Goal: Information Seeking & Learning: Learn about a topic

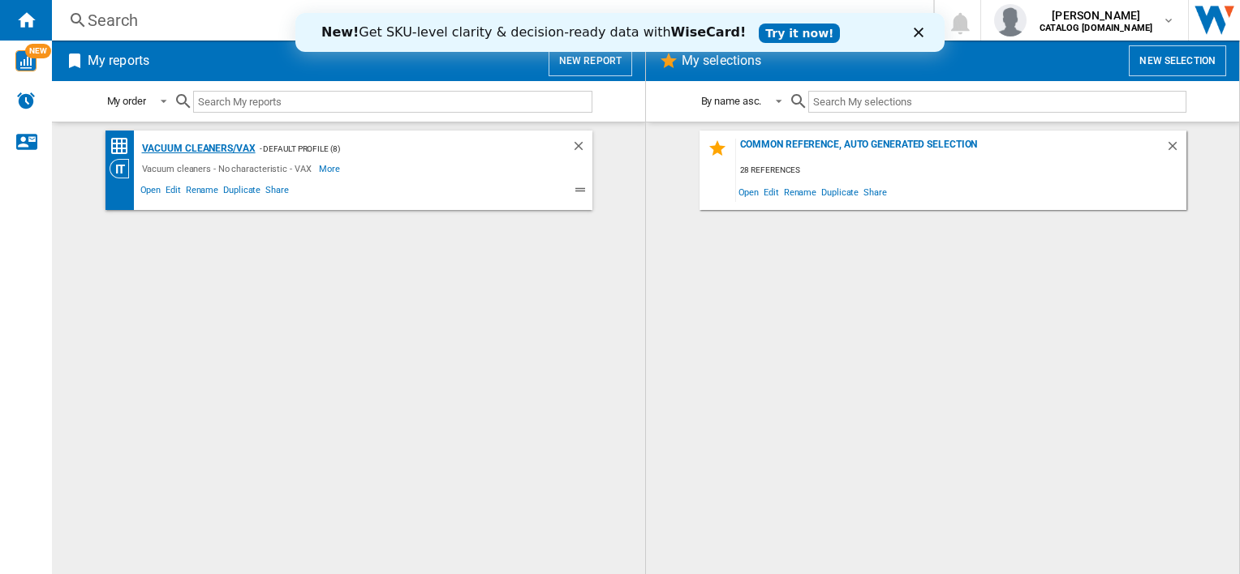
click at [190, 149] on div "Vacuum cleaners/VAX" at bounding box center [197, 149] width 118 height 20
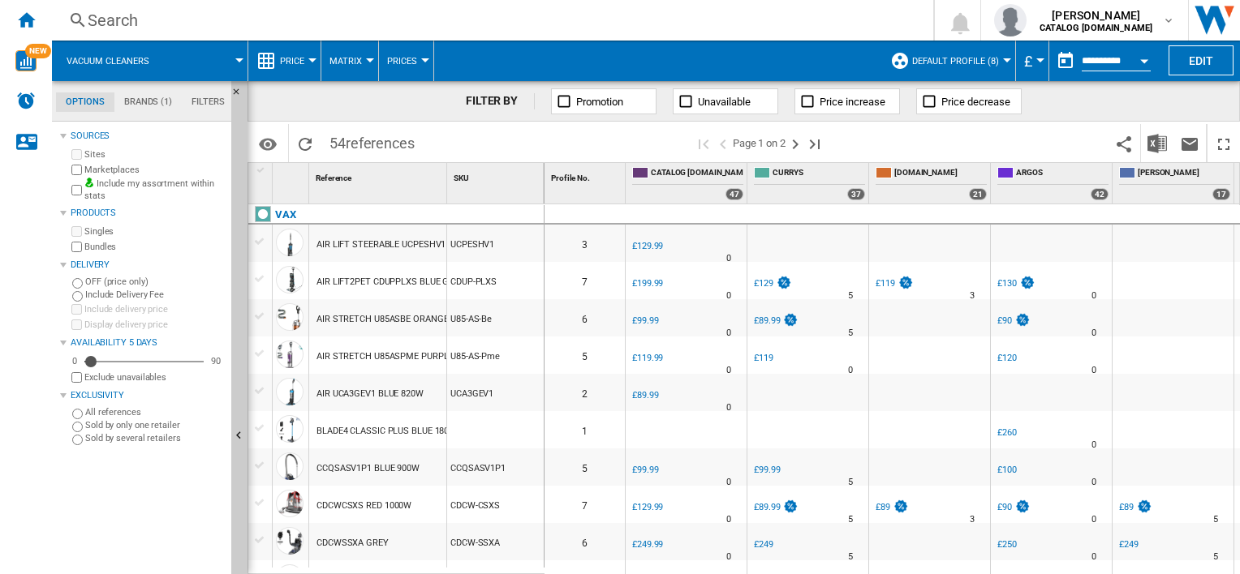
click at [389, 347] on div "AIR STRETCH U85ASPME PURPLE 840W" at bounding box center [396, 356] width 161 height 37
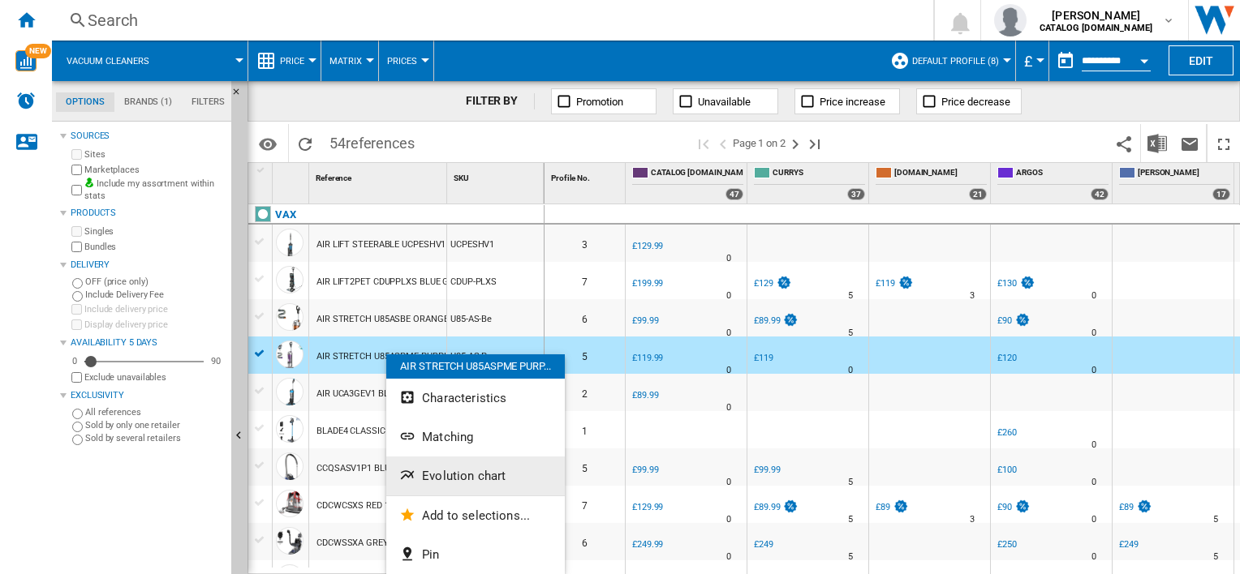
click at [451, 484] on button "Evolution chart" at bounding box center [475, 476] width 178 height 39
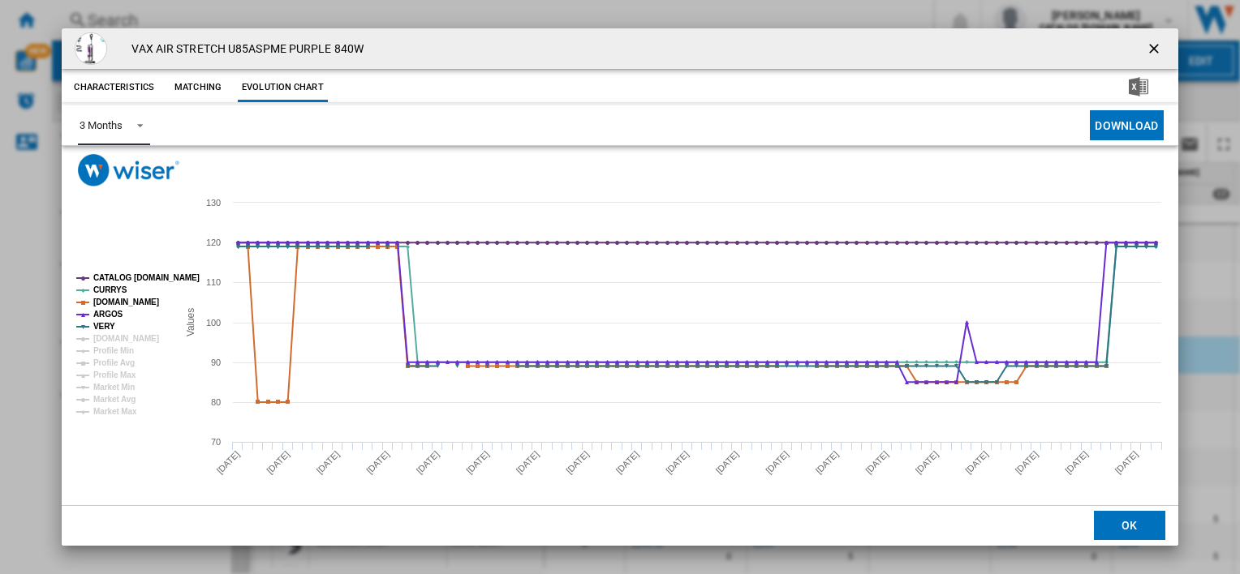
click at [146, 123] on md-select-value "3 Months" at bounding box center [113, 125] width 71 height 40
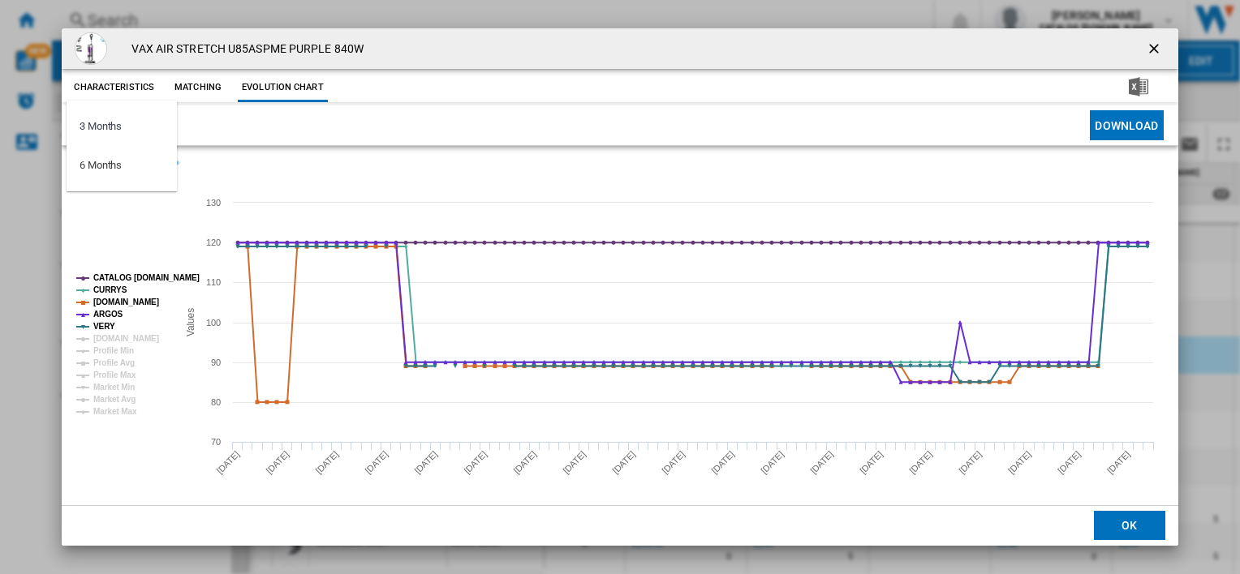
drag, startPoint x: 141, startPoint y: 126, endPoint x: 144, endPoint y: 146, distance: 20.5
click at [140, 127] on md-option "3 Months" at bounding box center [122, 126] width 110 height 39
click at [118, 174] on img "Product popup" at bounding box center [128, 170] width 101 height 32
click at [123, 114] on md-select-value "3 Months" at bounding box center [113, 125] width 71 height 40
click at [105, 164] on div "6 Months" at bounding box center [101, 165] width 42 height 15
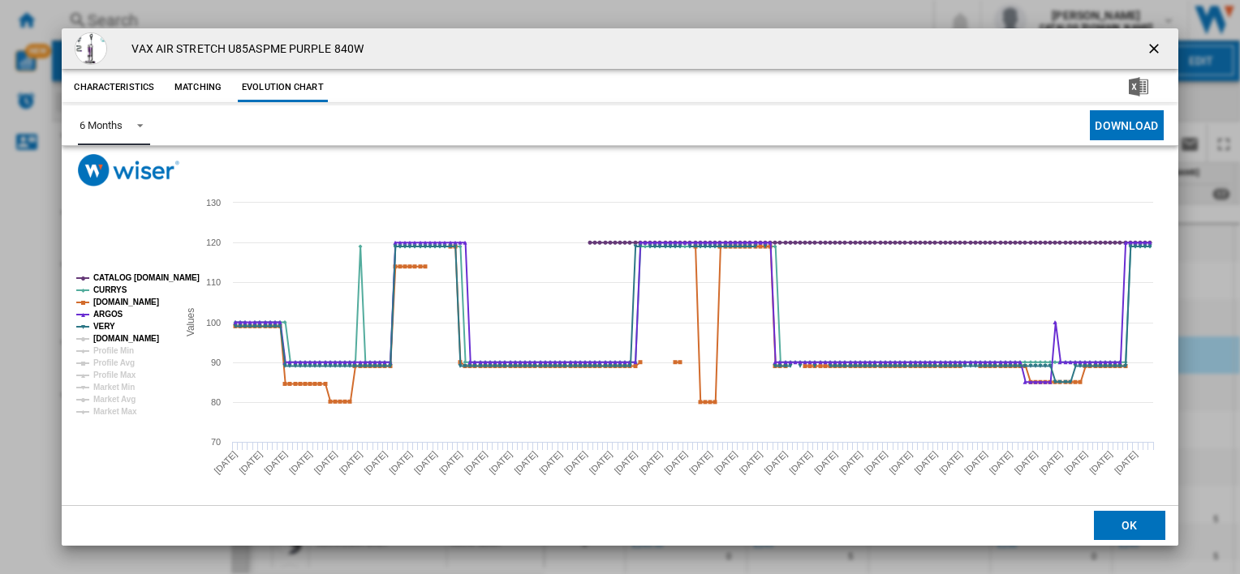
click at [113, 338] on tspan "[DOMAIN_NAME]" at bounding box center [126, 338] width 66 height 9
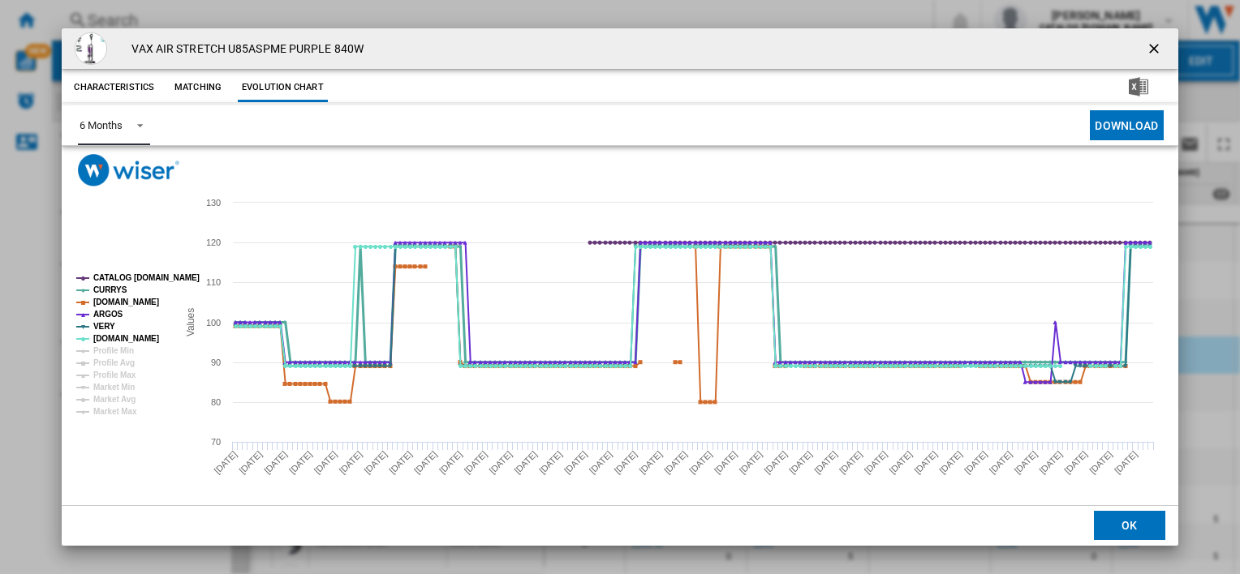
click at [109, 286] on tspan "CURRYS" at bounding box center [110, 290] width 34 height 9
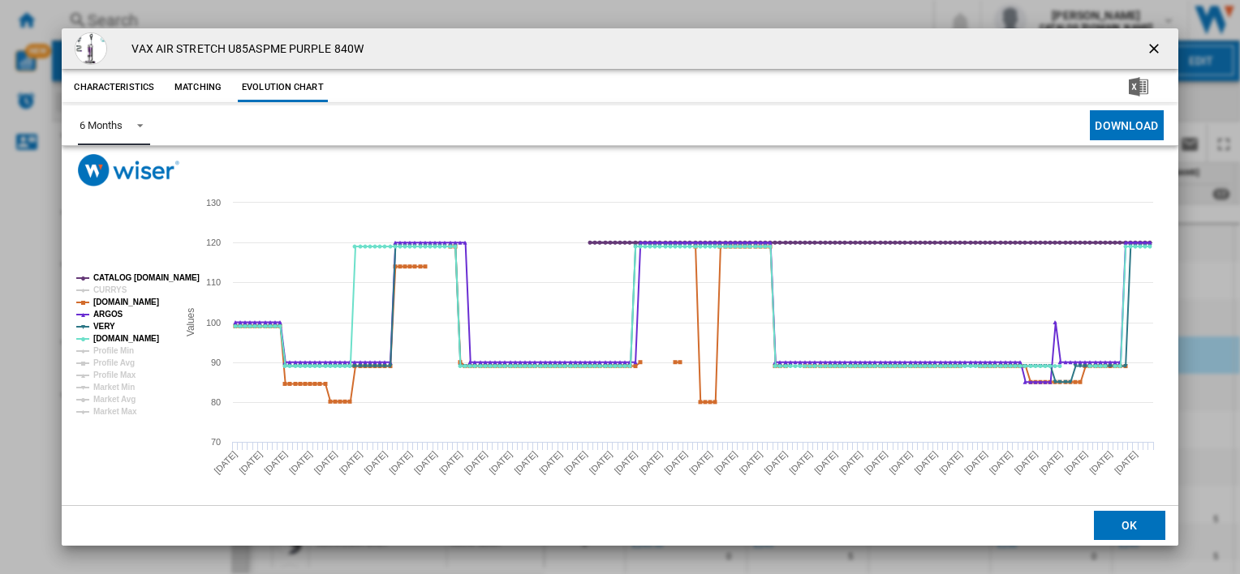
click at [106, 274] on tspan "CATALOG [DOMAIN_NAME]" at bounding box center [146, 277] width 106 height 9
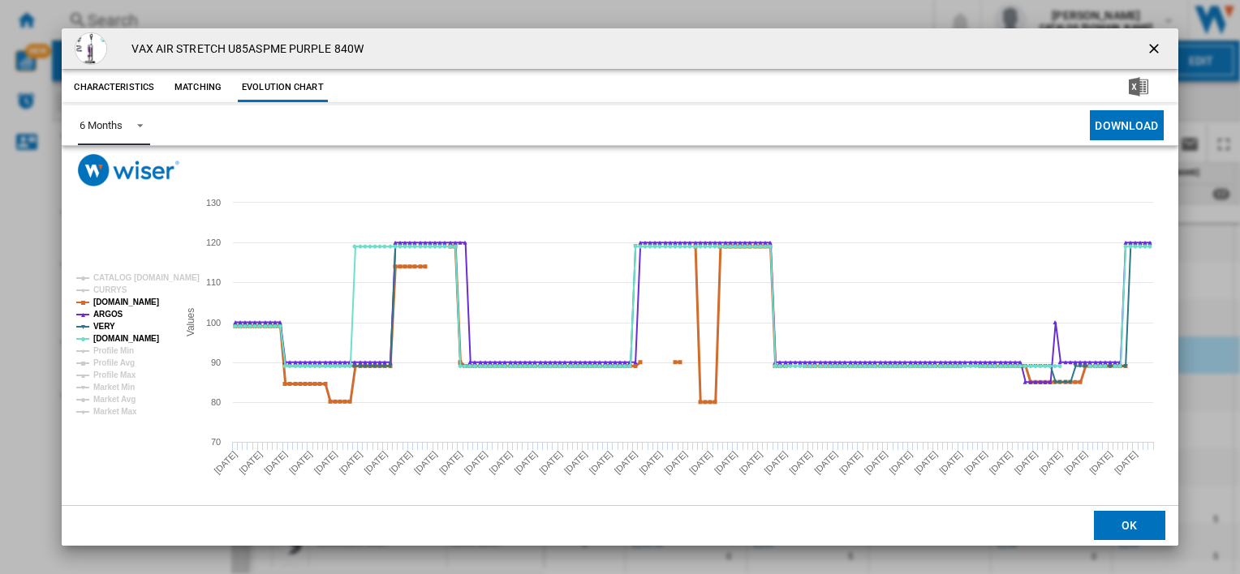
click at [109, 303] on tspan "[DOMAIN_NAME]" at bounding box center [126, 302] width 66 height 9
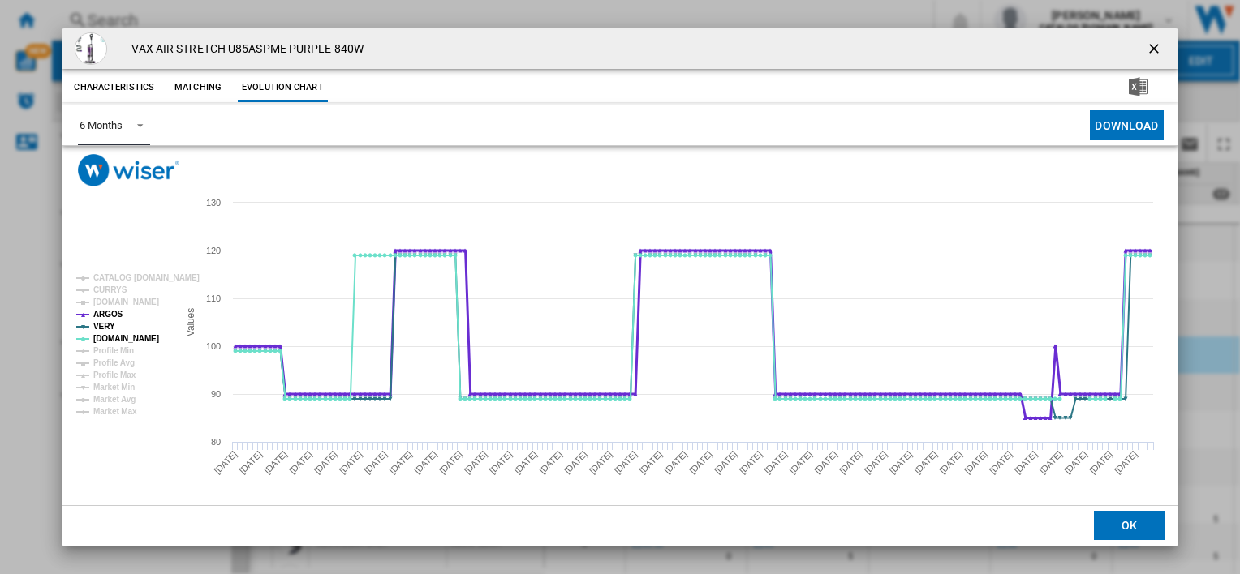
click at [105, 315] on tspan "ARGOS" at bounding box center [108, 314] width 30 height 9
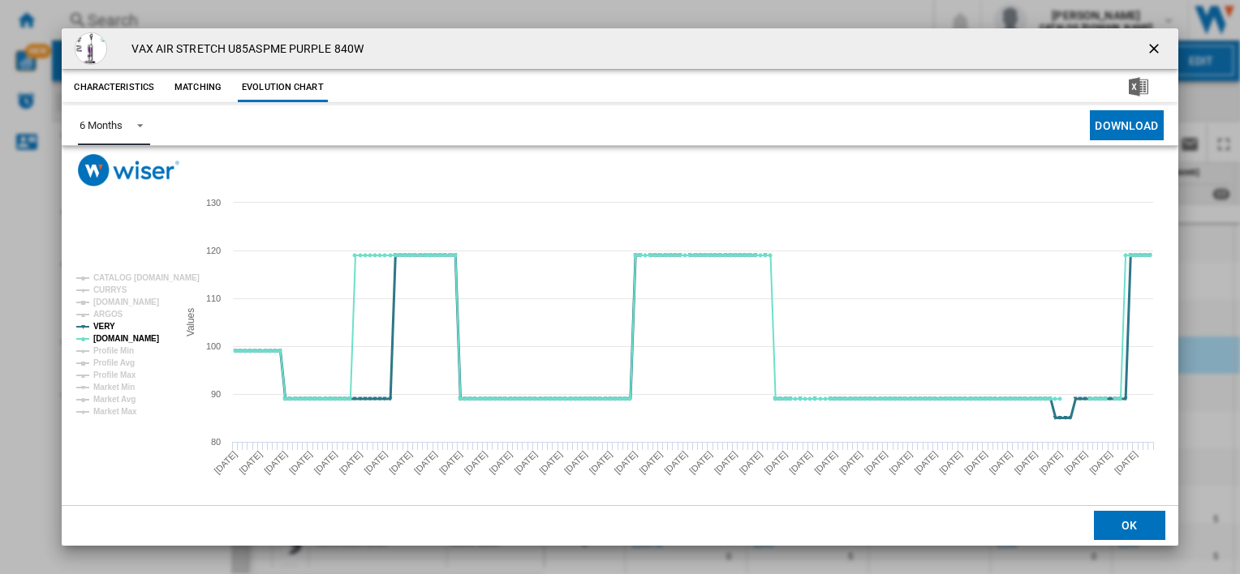
click at [105, 325] on tspan "VERY" at bounding box center [104, 326] width 22 height 9
click at [105, 337] on tspan "[DOMAIN_NAME]" at bounding box center [126, 338] width 66 height 9
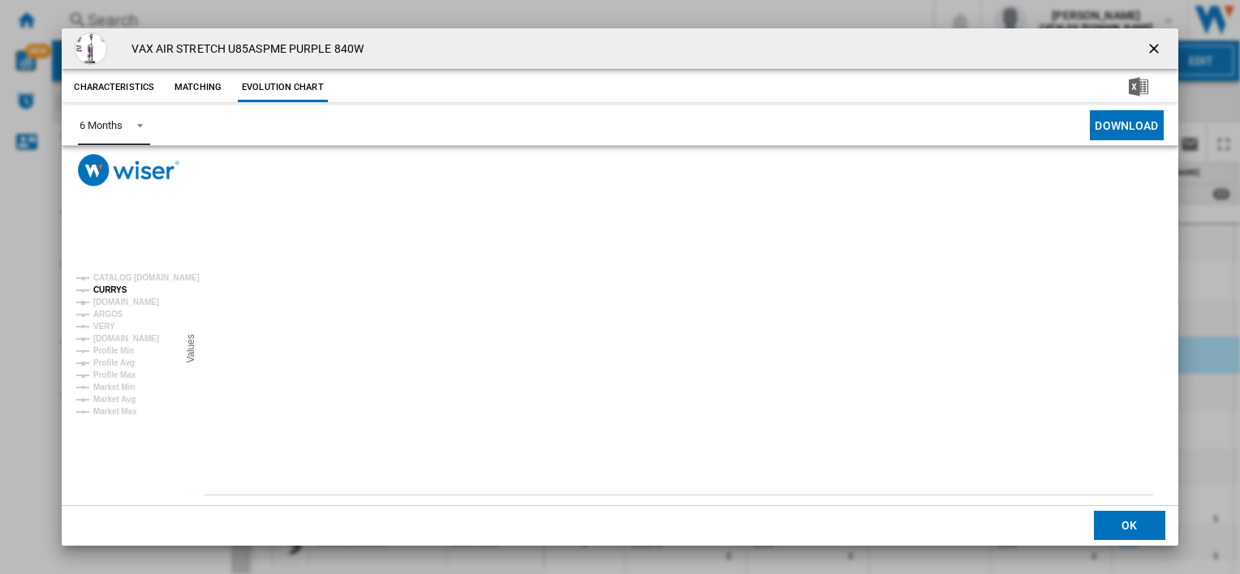
click at [105, 292] on tspan "CURRYS" at bounding box center [110, 290] width 34 height 9
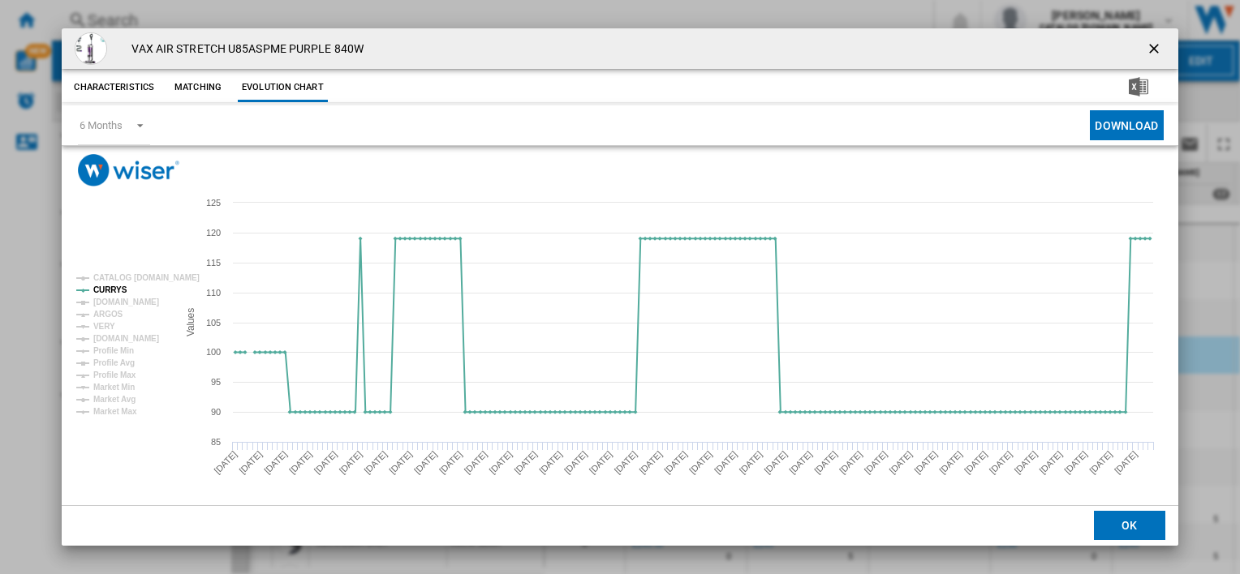
click at [1151, 45] on ng-md-icon "getI18NText('BUTTONS.CLOSE_DIALOG')" at bounding box center [1155, 50] width 19 height 19
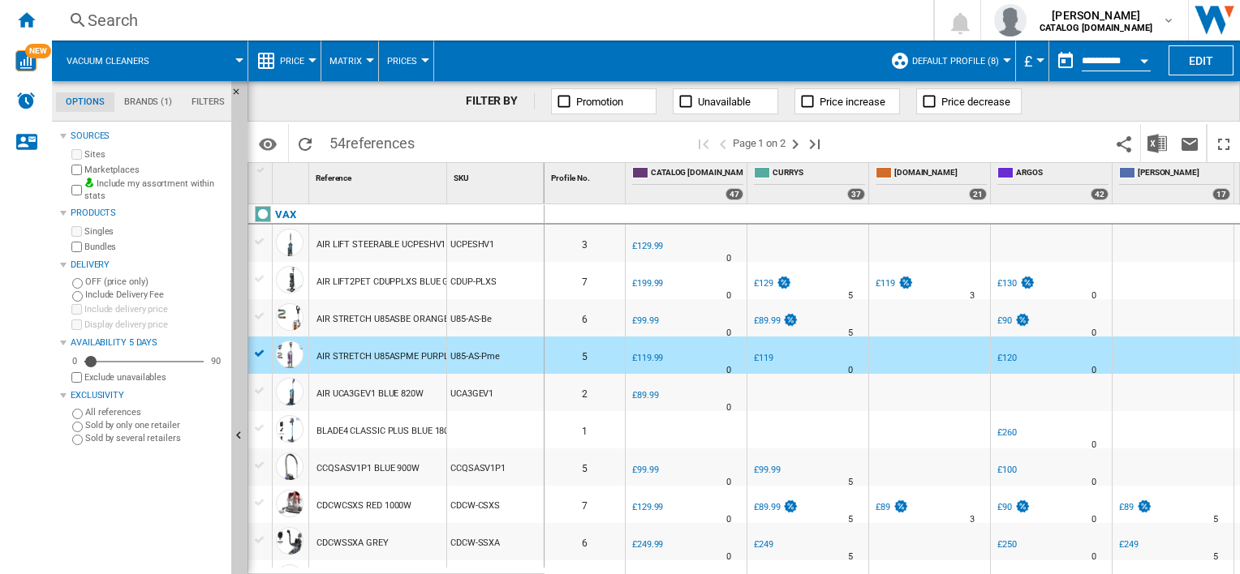
click at [1116, 65] on input "**********" at bounding box center [1115, 63] width 69 height 15
click at [1141, 60] on div "Open calendar" at bounding box center [1144, 61] width 8 height 4
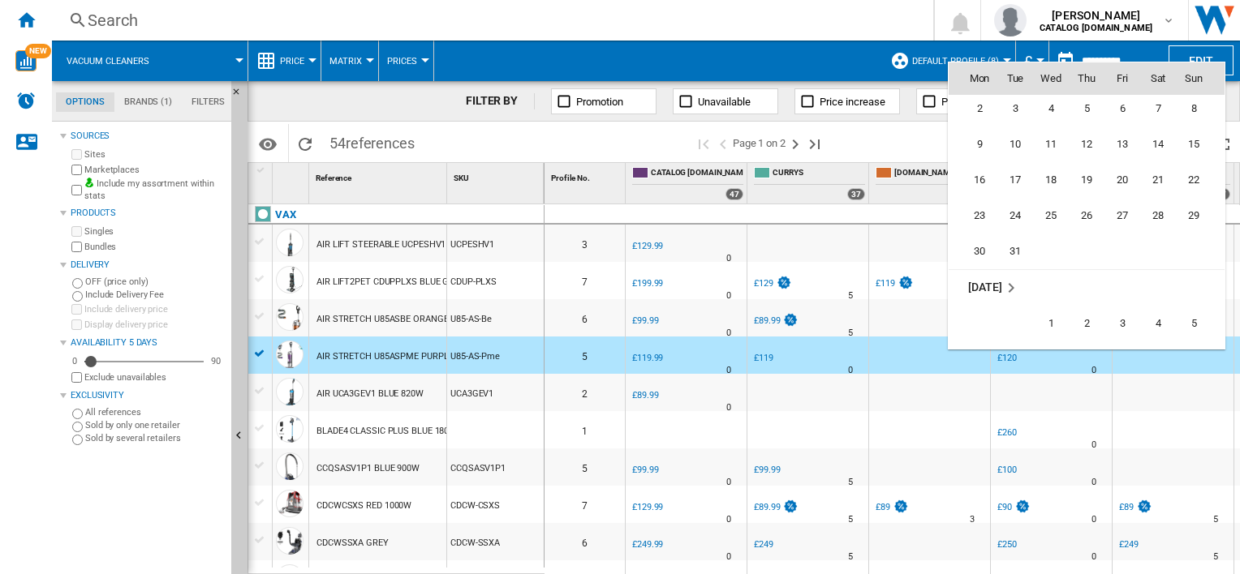
scroll to position [5711, 0]
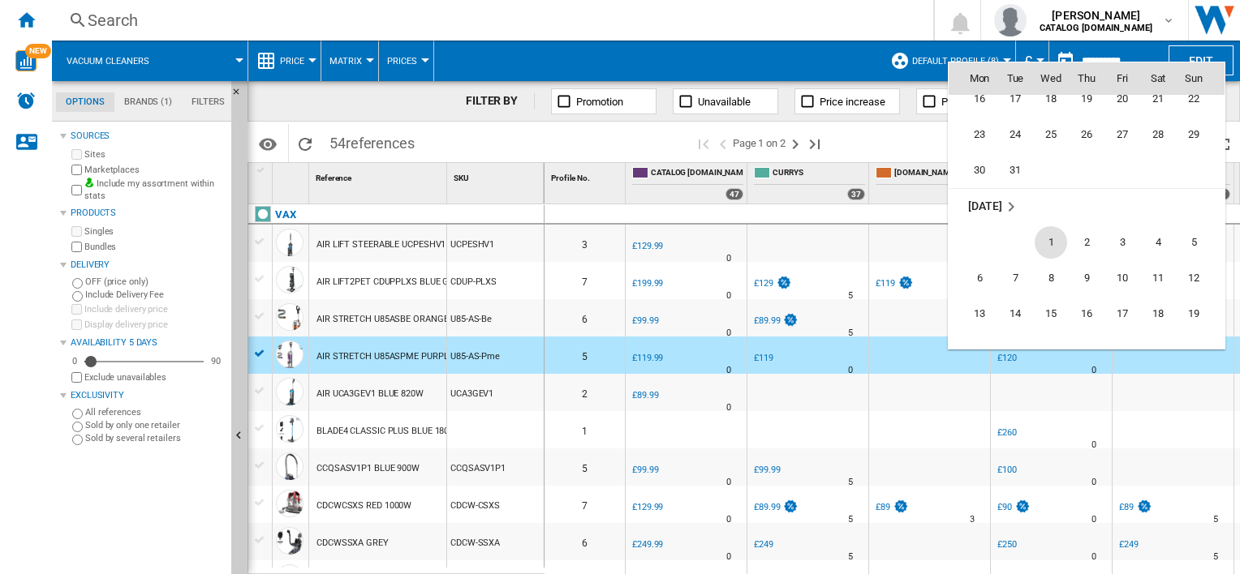
click at [1049, 239] on span "1" at bounding box center [1050, 242] width 32 height 32
type input "**********"
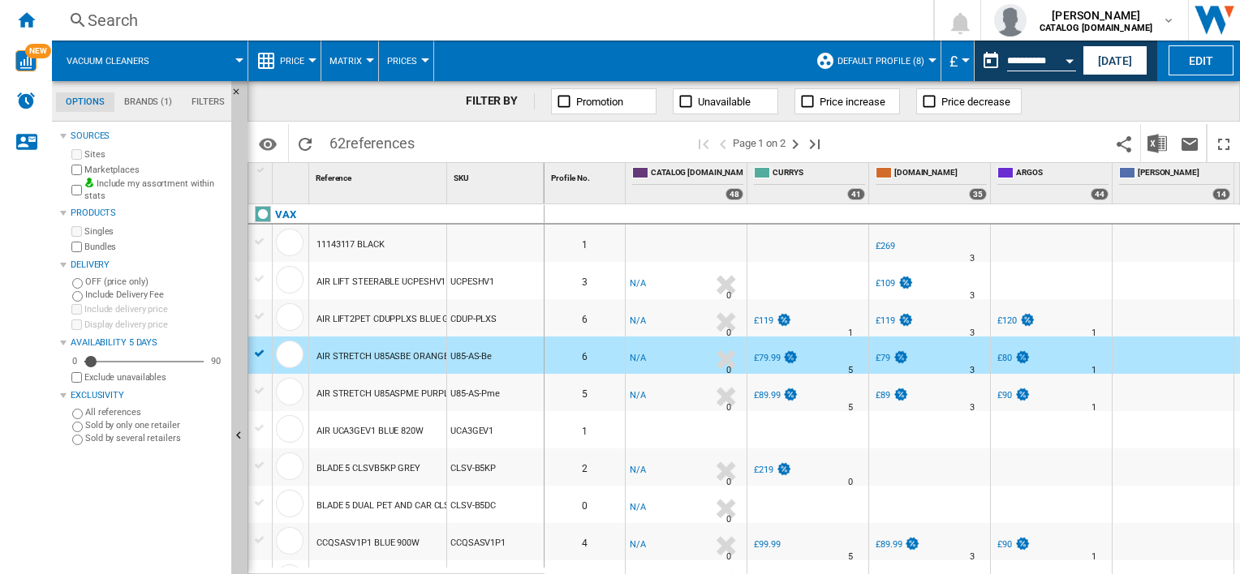
click at [409, 398] on div "AIR STRETCH U85ASPME PURPLE 840W" at bounding box center [396, 394] width 161 height 37
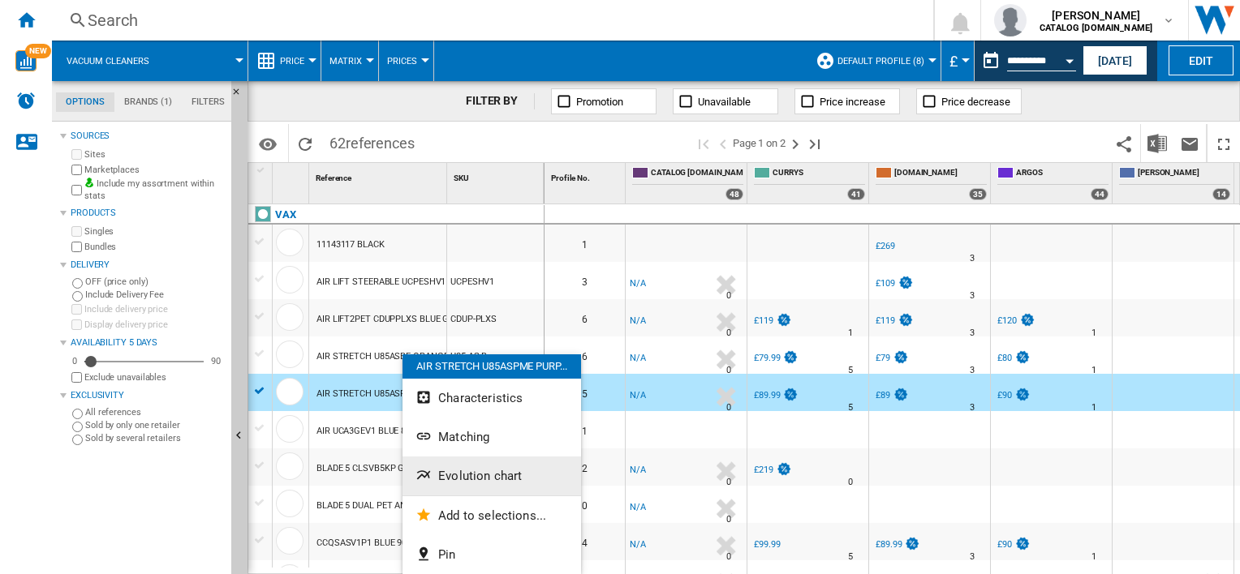
click at [460, 477] on span "Evolution chart" at bounding box center [480, 476] width 84 height 15
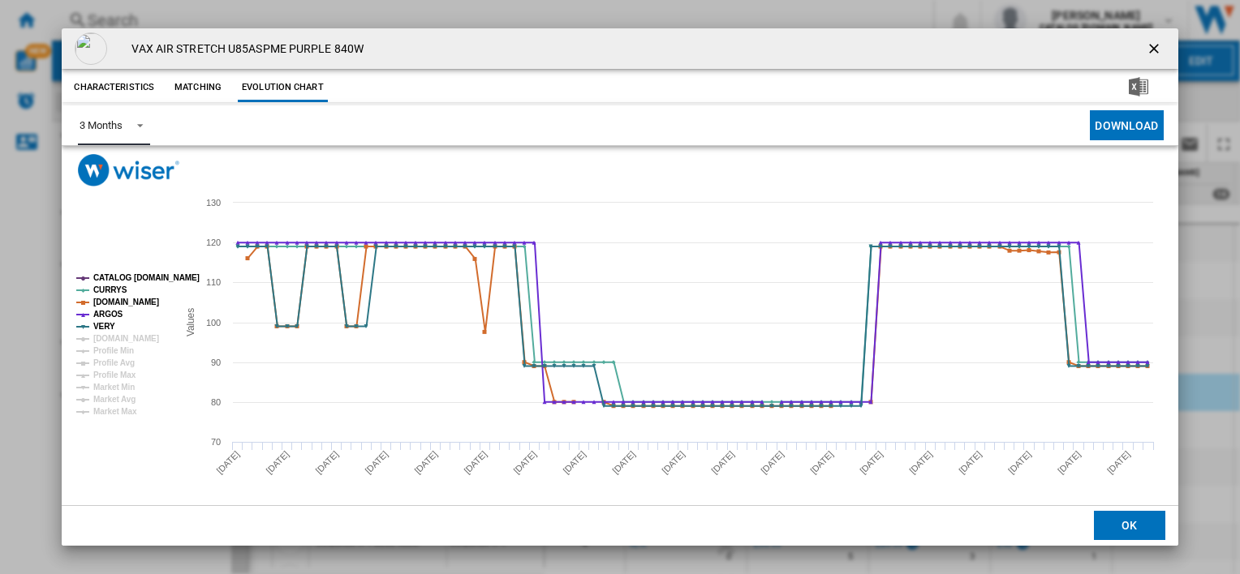
click at [127, 138] on md-select-value "3 Months" at bounding box center [113, 125] width 71 height 40
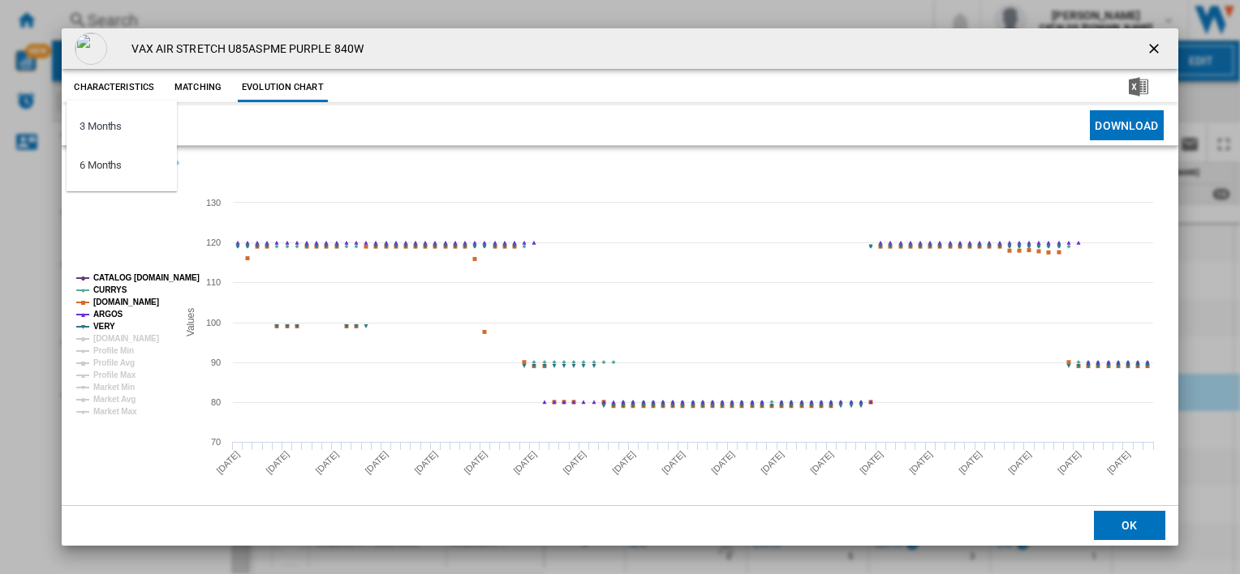
click at [805, 408] on md-backdrop at bounding box center [620, 287] width 1240 height 574
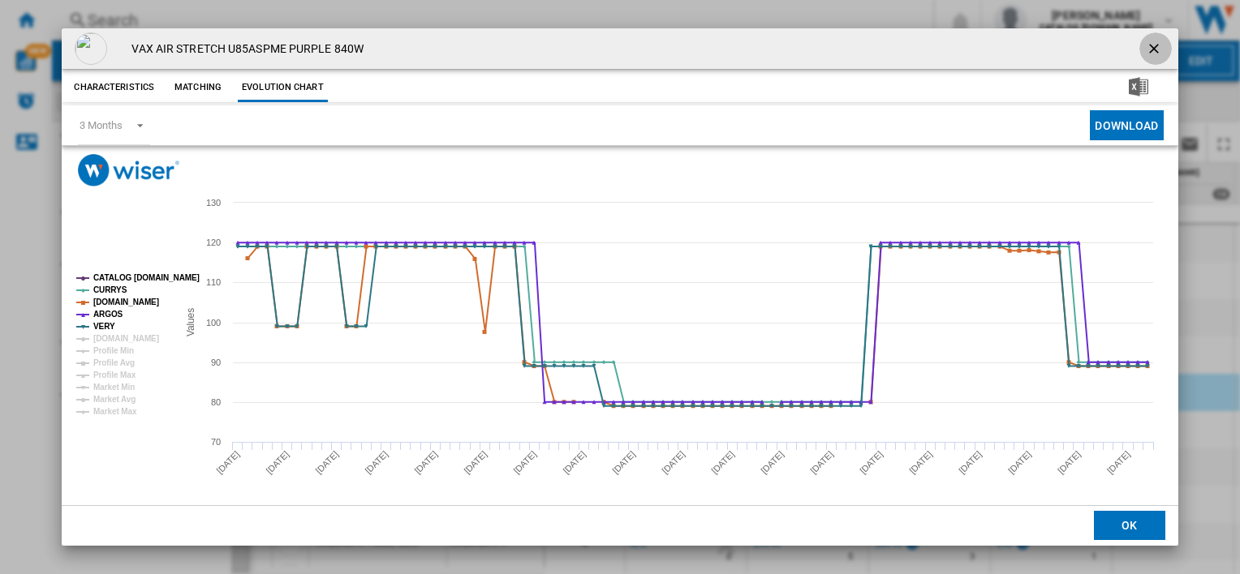
click at [1150, 52] on ng-md-icon "getI18NText('BUTTONS.CLOSE_DIALOG')" at bounding box center [1155, 50] width 19 height 19
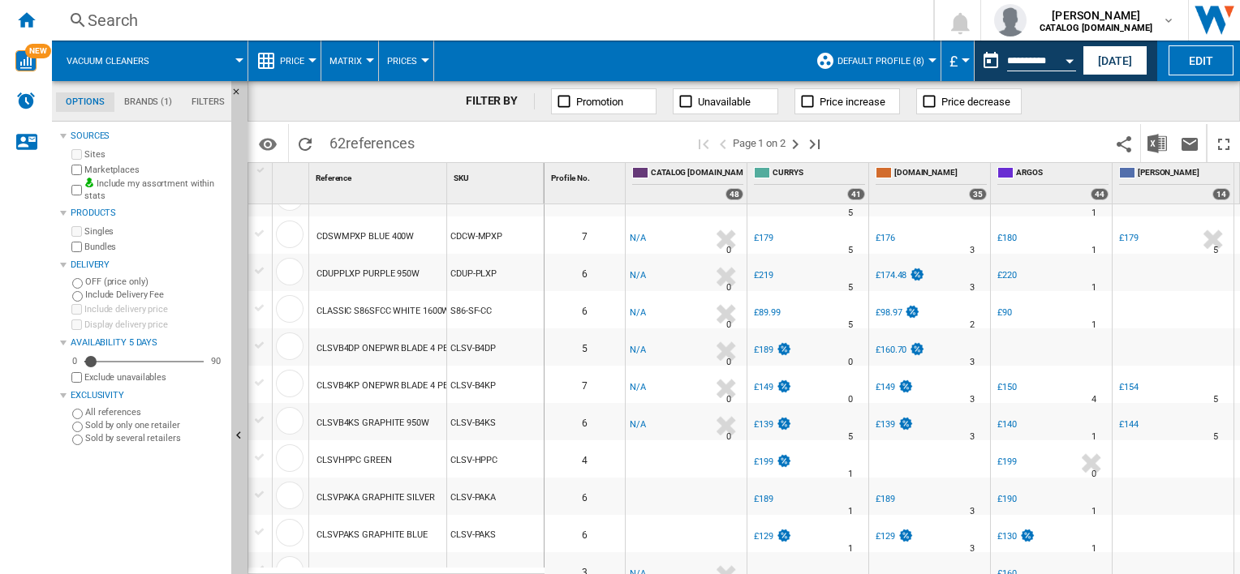
scroll to position [649, 0]
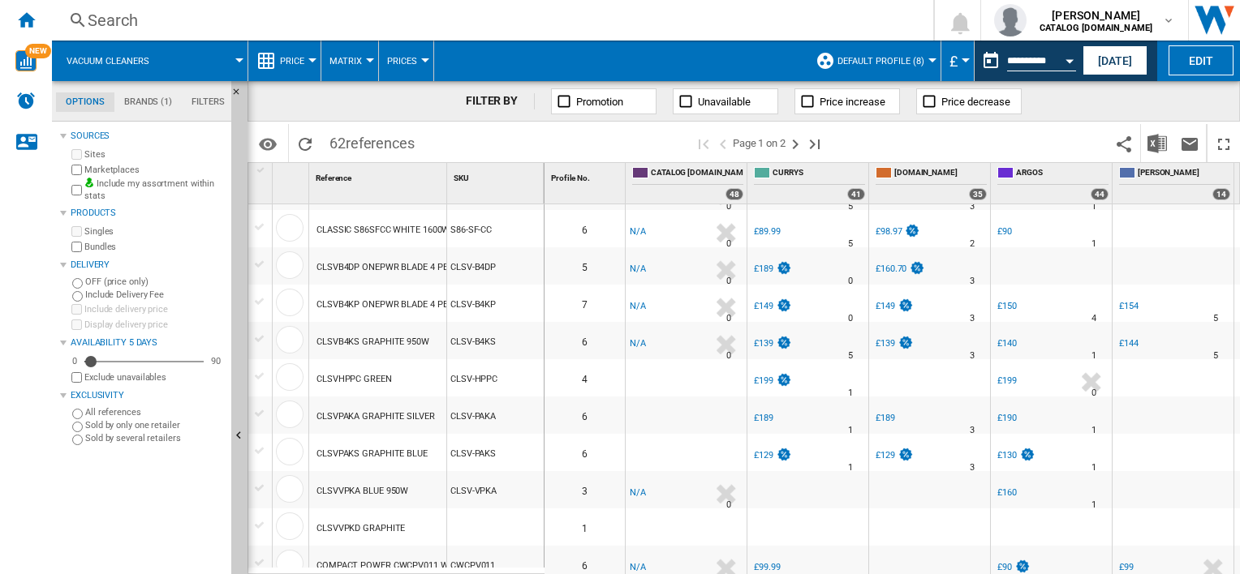
click at [381, 409] on div "CLSVPAKA GRAPHITE SILVER" at bounding box center [375, 416] width 118 height 37
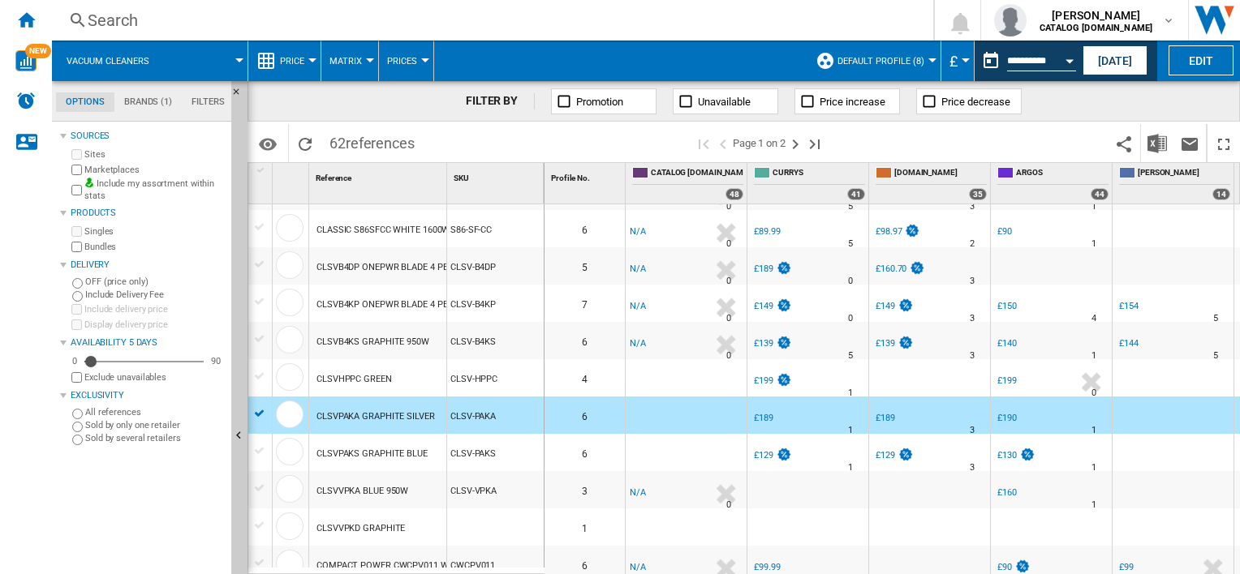
click at [374, 451] on div "CLSVPAKS GRAPHITE BLUE" at bounding box center [371, 454] width 111 height 37
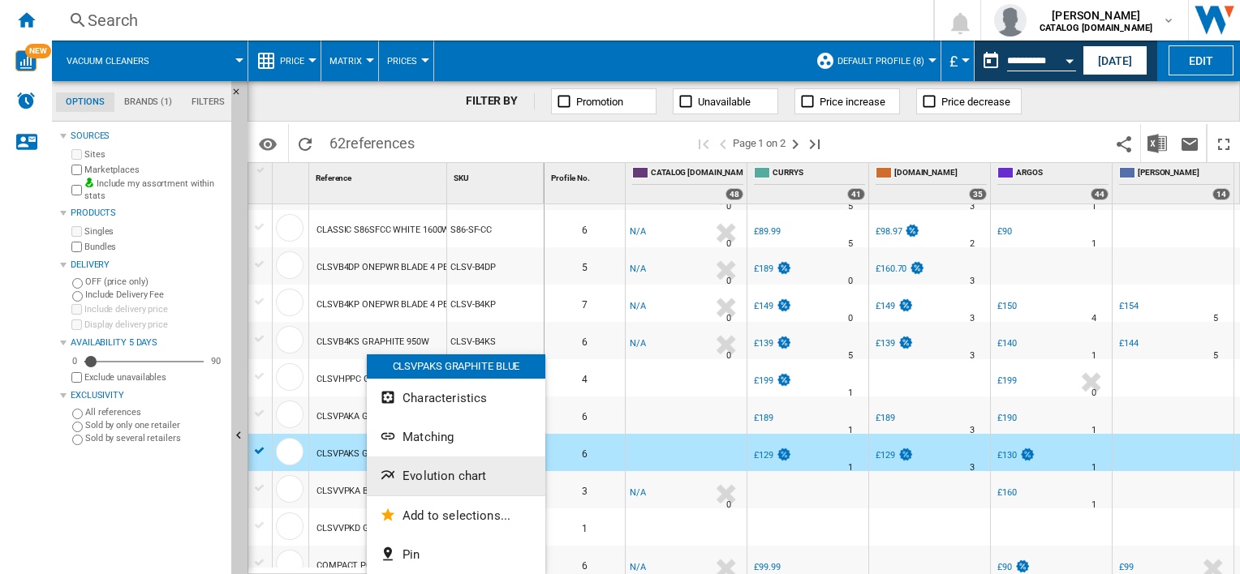
click at [407, 477] on span "Evolution chart" at bounding box center [444, 476] width 84 height 15
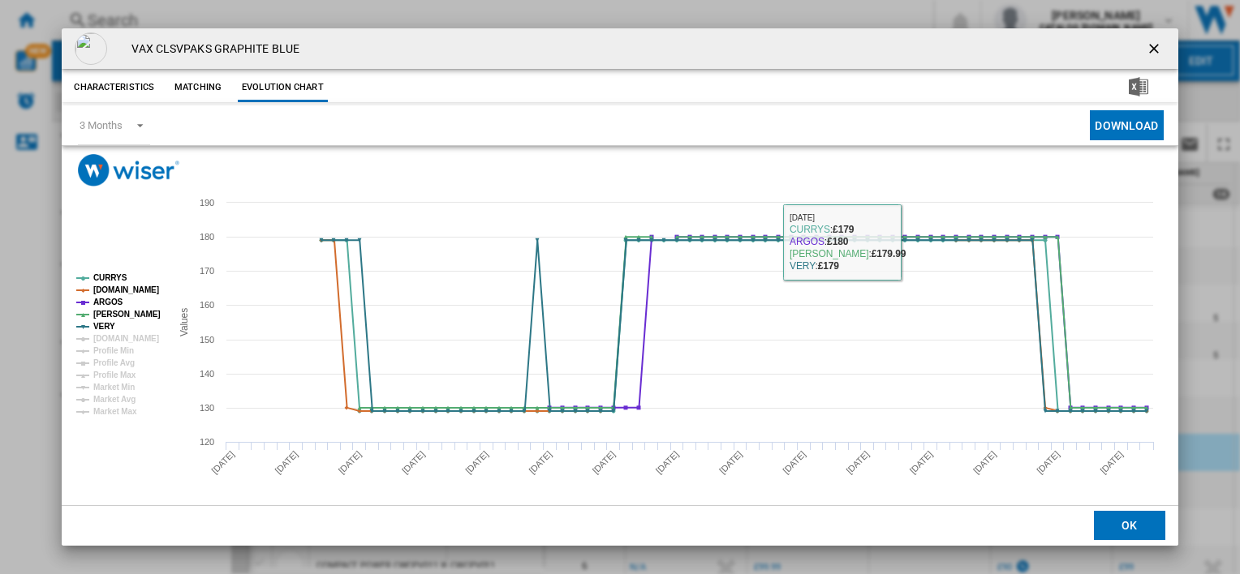
click at [1152, 49] on ng-md-icon "getI18NText('BUTTONS.CLOSE_DIALOG')" at bounding box center [1155, 50] width 19 height 19
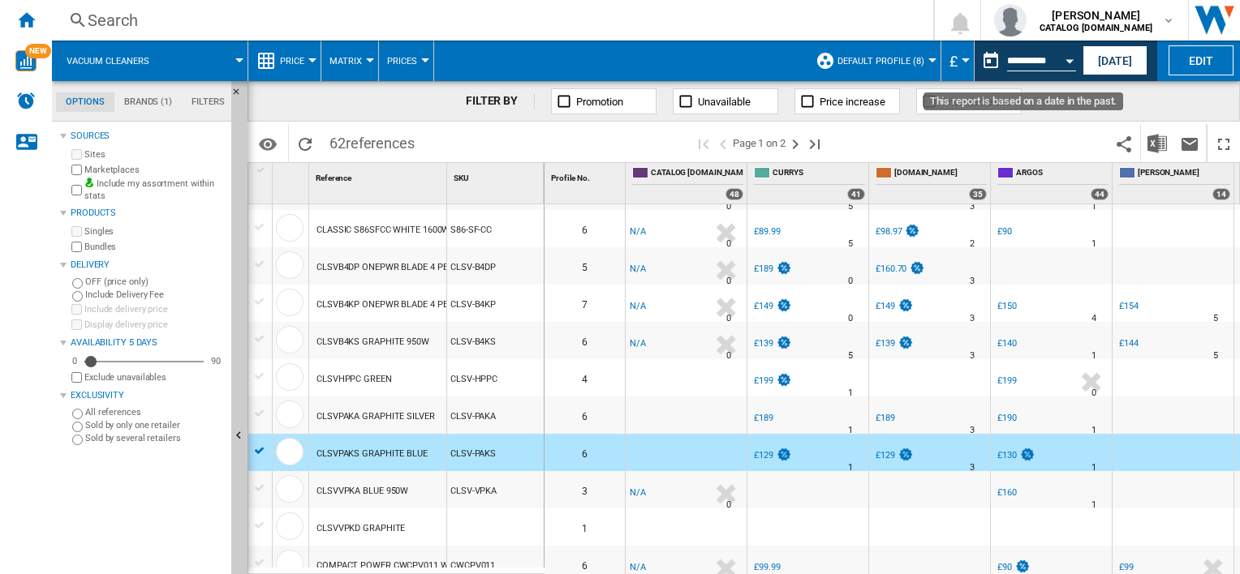
click at [1059, 58] on button "Open calendar" at bounding box center [1069, 58] width 29 height 29
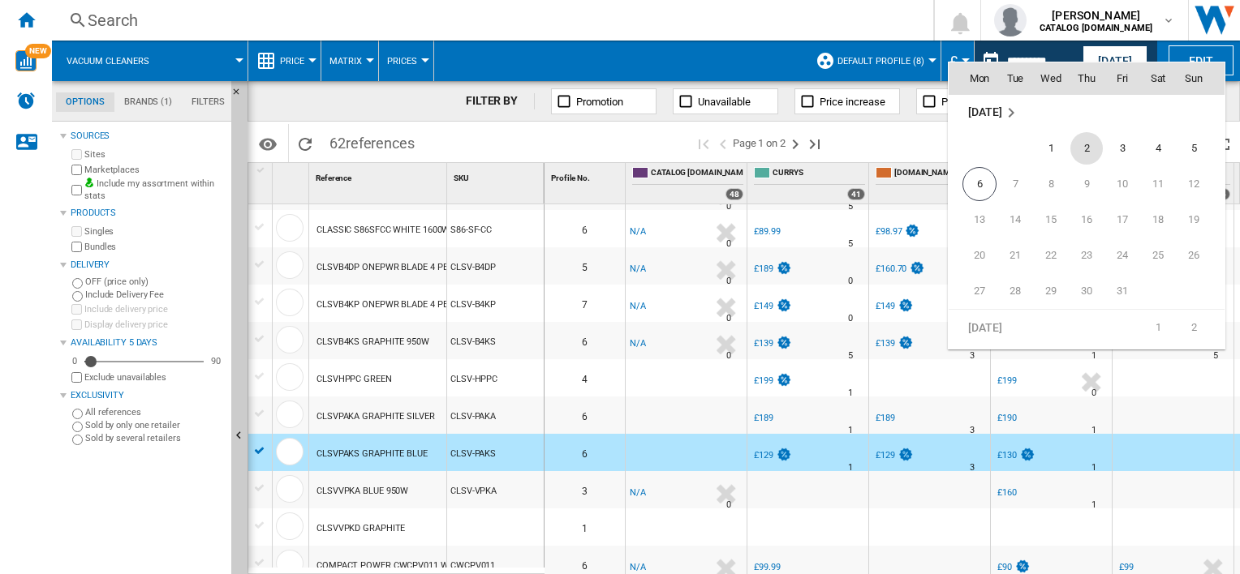
scroll to position [7659, 0]
click at [1054, 230] on span "1" at bounding box center [1050, 229] width 32 height 32
type input "**********"
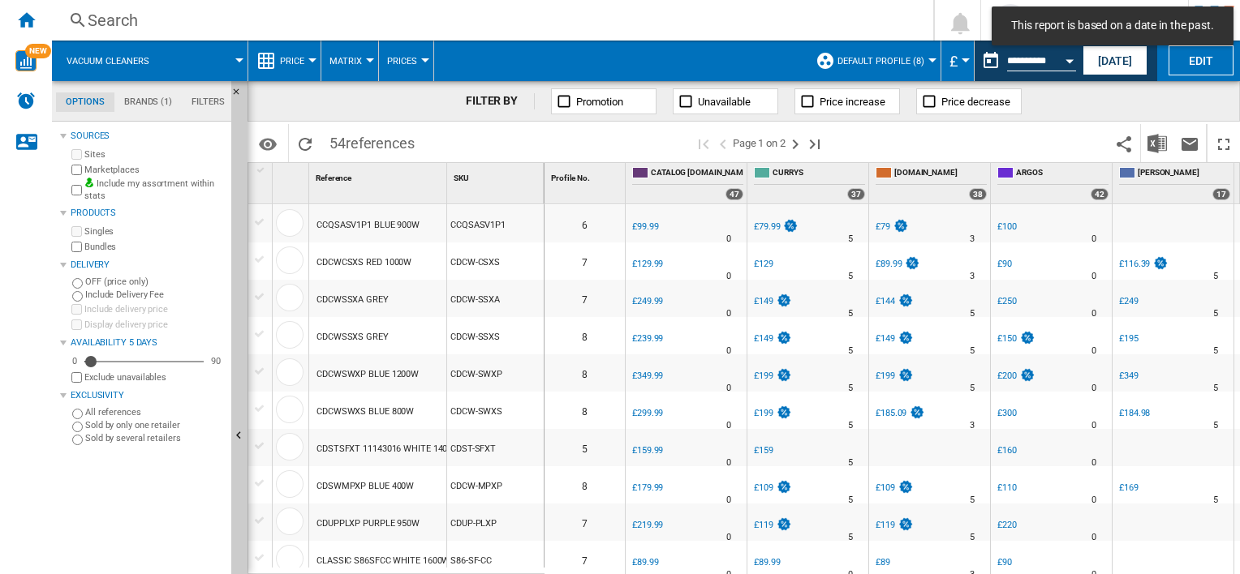
scroll to position [568, 0]
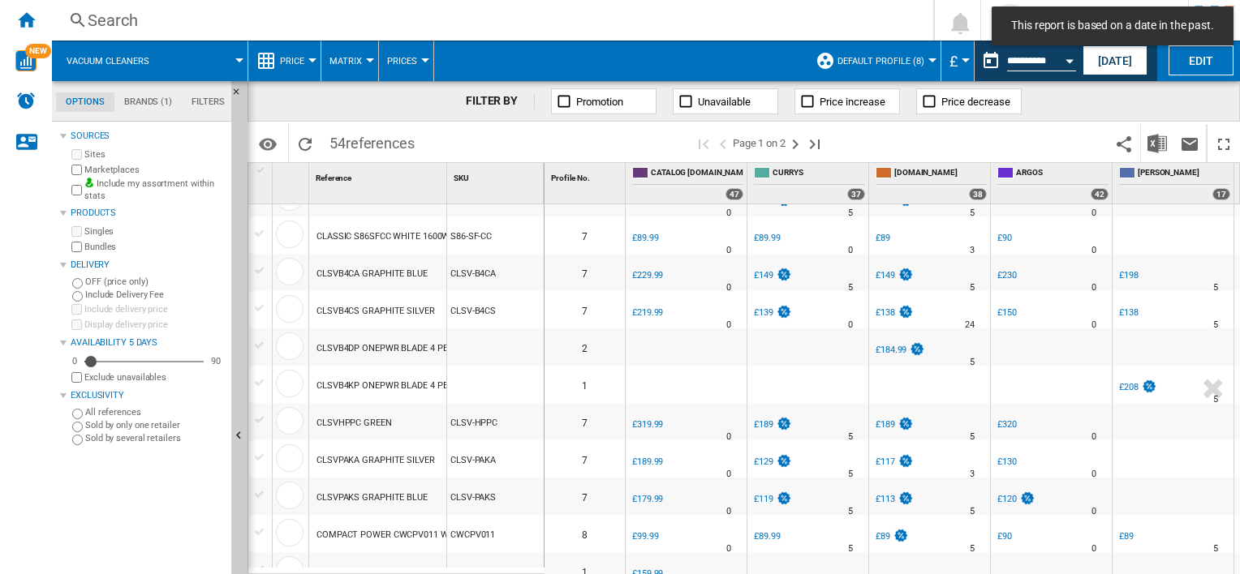
click at [346, 501] on div "CLSVPAKS GRAPHITE BLUE" at bounding box center [371, 497] width 111 height 37
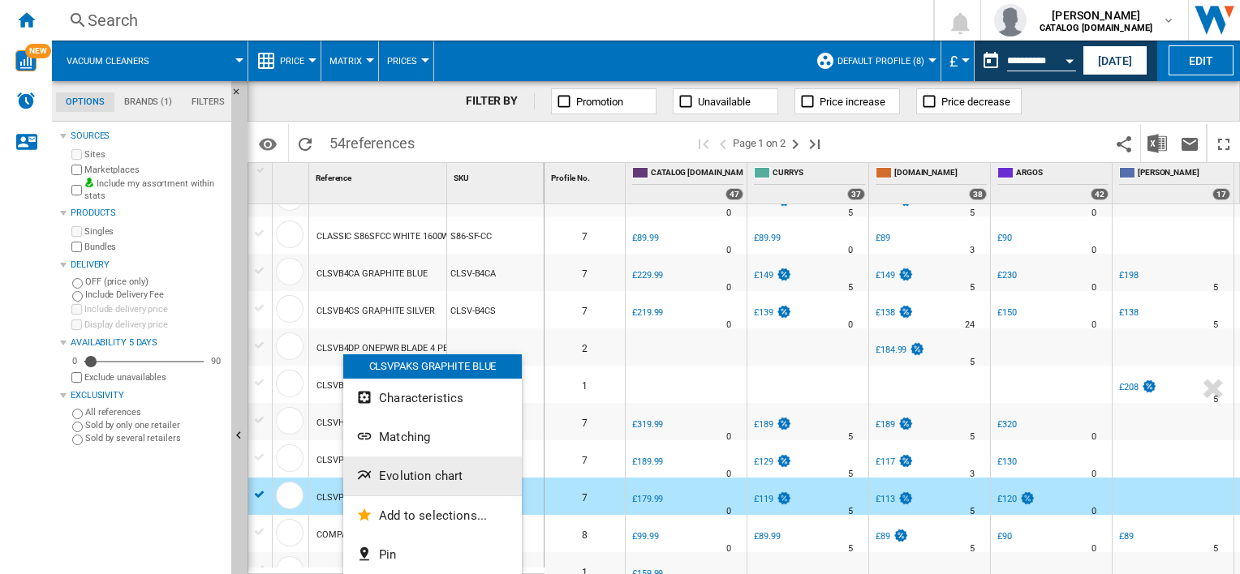
click at [415, 470] on span "Evolution chart" at bounding box center [421, 476] width 84 height 15
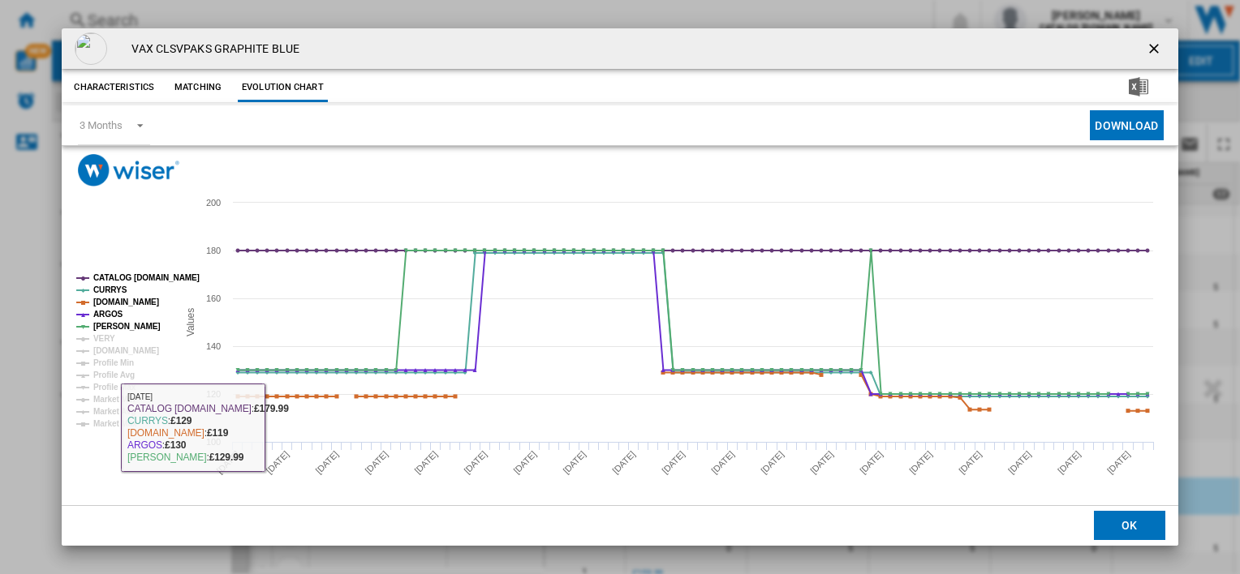
click at [114, 340] on rect "Product popup" at bounding box center [120, 351] width 101 height 167
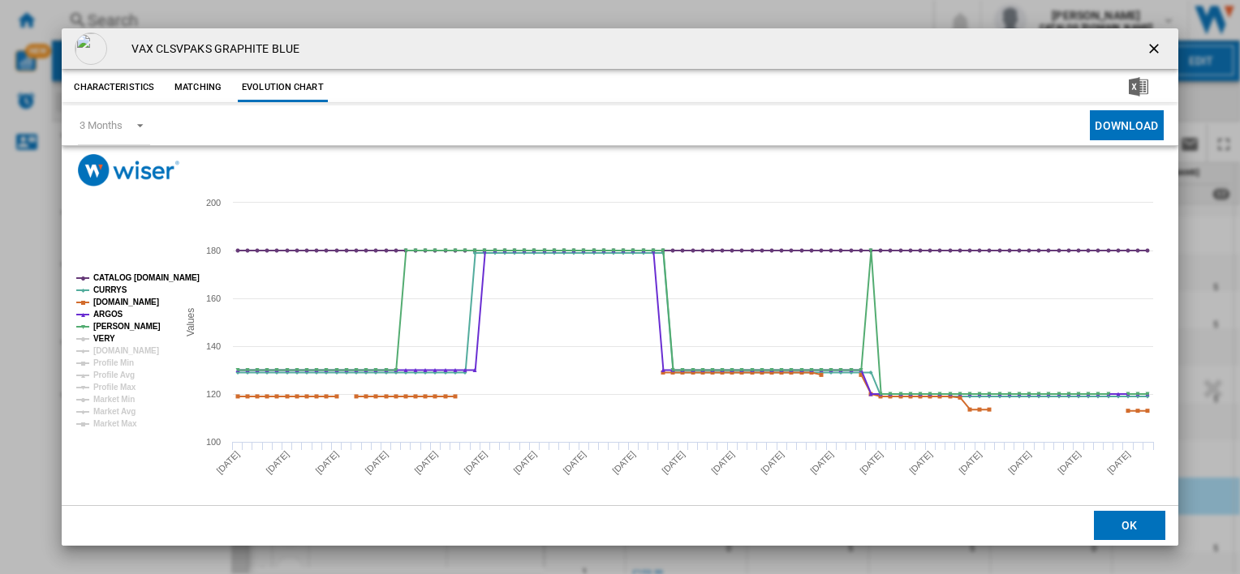
click at [107, 341] on tspan "VERY" at bounding box center [104, 338] width 22 height 9
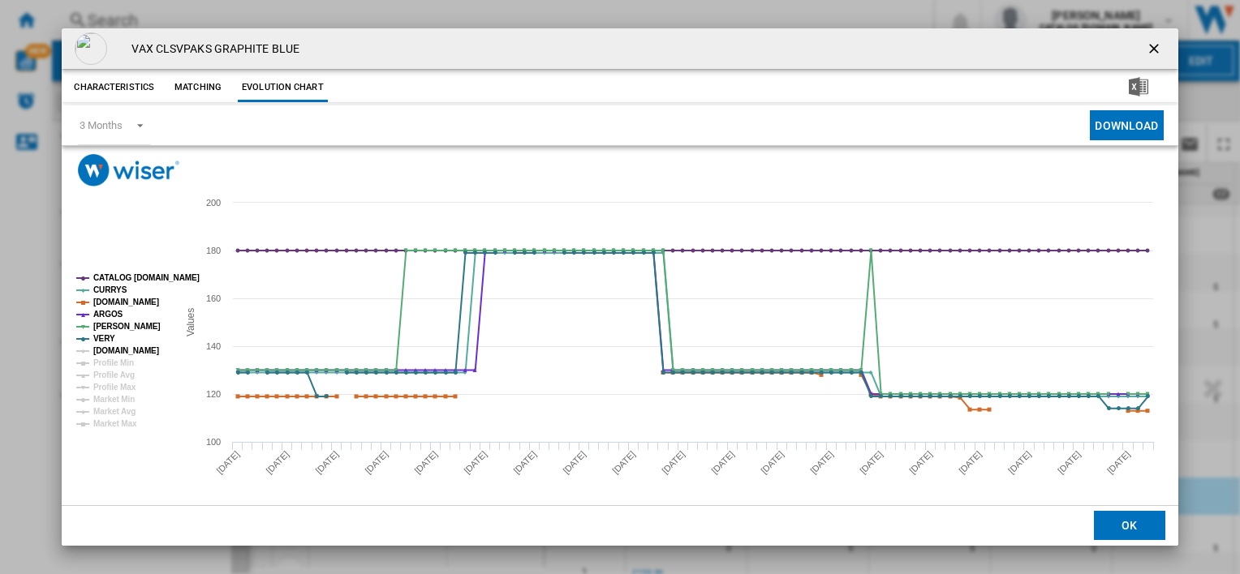
click at [107, 351] on tspan "[DOMAIN_NAME]" at bounding box center [126, 350] width 66 height 9
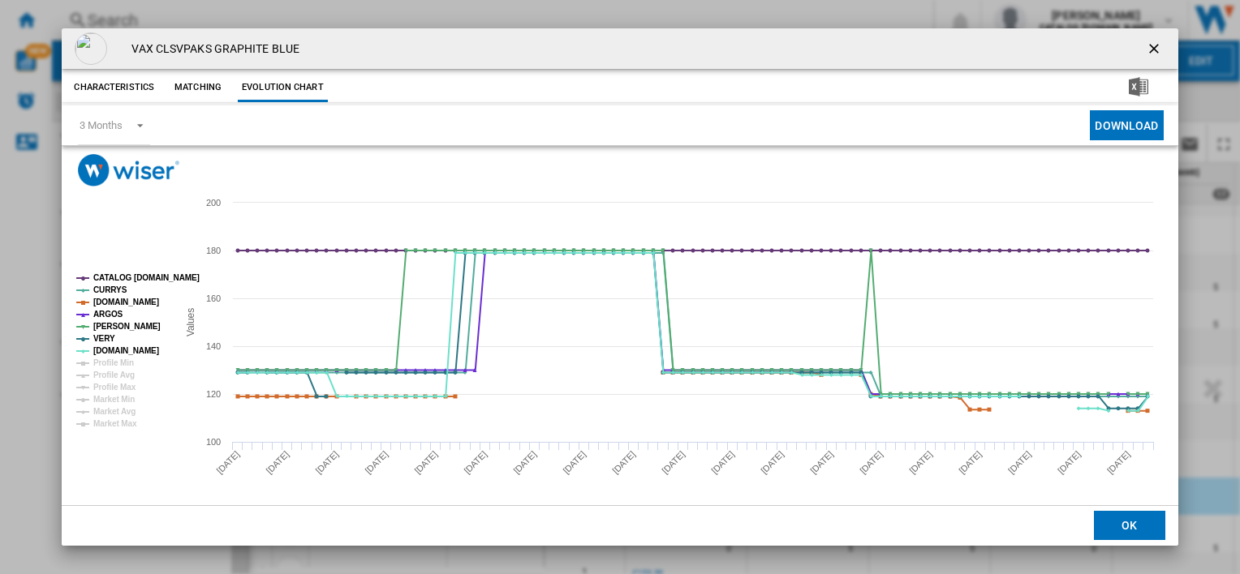
click at [1146, 45] on ng-md-icon "getI18NText('BUTTONS.CLOSE_DIALOG')" at bounding box center [1155, 50] width 19 height 19
